Goal: Task Accomplishment & Management: Complete application form

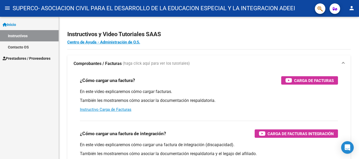
click at [32, 58] on span "Prestadores / Proveedores" at bounding box center [27, 59] width 48 height 6
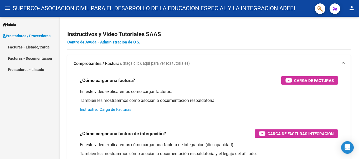
click at [34, 48] on link "Facturas - Listado/Carga" at bounding box center [29, 46] width 59 height 11
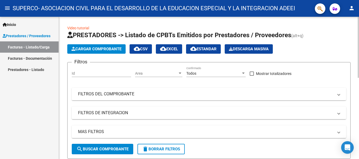
click at [100, 51] on span "Cargar Comprobante" at bounding box center [96, 49] width 50 height 5
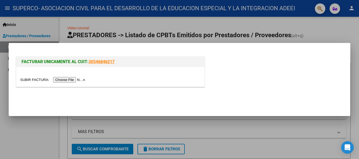
click at [80, 79] on input "file" at bounding box center [53, 80] width 66 height 6
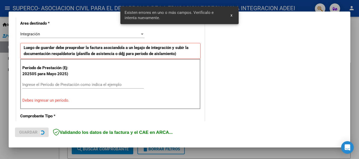
scroll to position [131, 0]
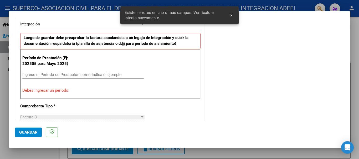
click at [96, 72] on input "Ingrese el Período de Prestación como indica el ejemplo" at bounding box center [82, 74] width 121 height 5
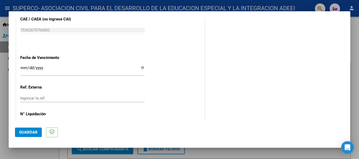
scroll to position [341, 0]
type input "202508"
click at [22, 67] on input "Ingresar la fecha" at bounding box center [82, 69] width 124 height 8
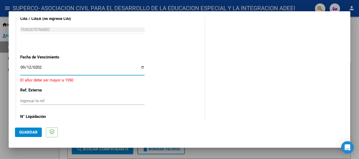
type input "[DATE]"
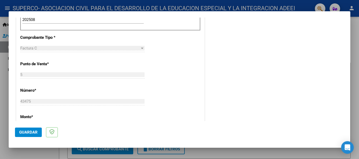
scroll to position [263, 0]
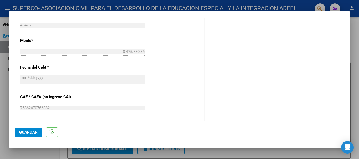
click at [33, 133] on span "Guardar" at bounding box center [28, 132] width 18 height 5
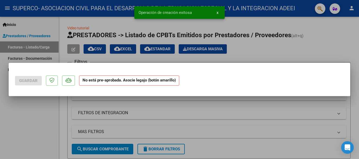
scroll to position [0, 0]
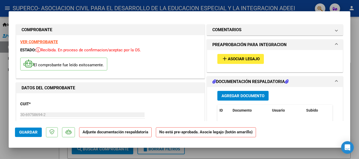
click at [231, 98] on span "Agregar Documento" at bounding box center [242, 96] width 43 height 5
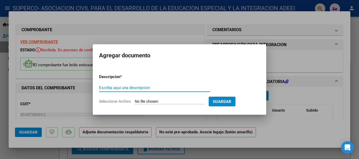
click at [127, 88] on input "Escriba aquí una descripcion" at bounding box center [154, 88] width 111 height 5
type input "PAGLILLA [PERSON_NAME]"
click at [160, 102] on input "Seleccionar Archivo" at bounding box center [170, 102] width 70 height 5
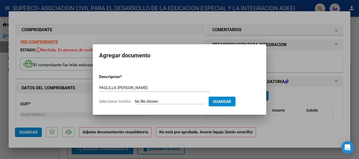
type input "C:\fakepath\PLANILLA AGOSTO-PAGLILLA [PERSON_NAME].pdf"
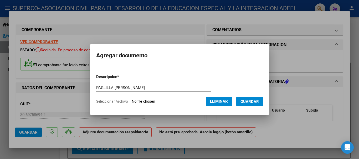
click at [255, 102] on span "Guardar" at bounding box center [249, 102] width 18 height 5
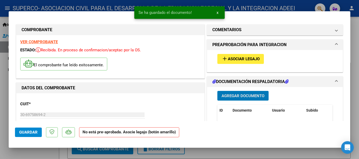
click at [245, 60] on span "Asociar Legajo" at bounding box center [244, 59] width 32 height 5
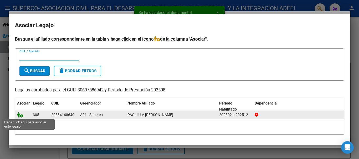
click at [21, 116] on icon at bounding box center [20, 115] width 6 height 6
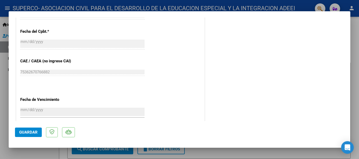
scroll to position [366, 0]
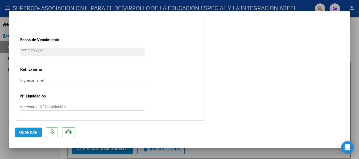
click at [25, 131] on span "Guardar" at bounding box center [28, 132] width 18 height 5
click at [37, 133] on span "Guardar" at bounding box center [28, 132] width 18 height 5
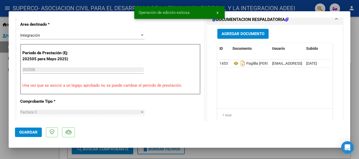
scroll to position [51, 0]
